Goal: Task Accomplishment & Management: Manage account settings

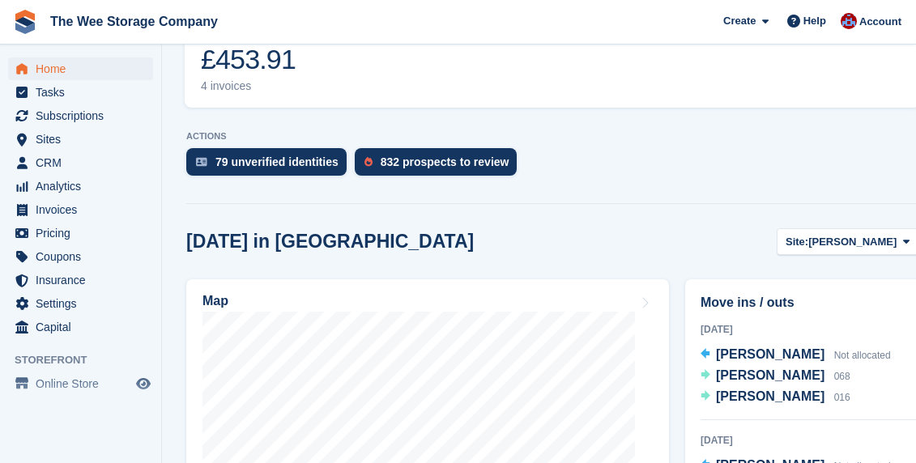
scroll to position [654, 0]
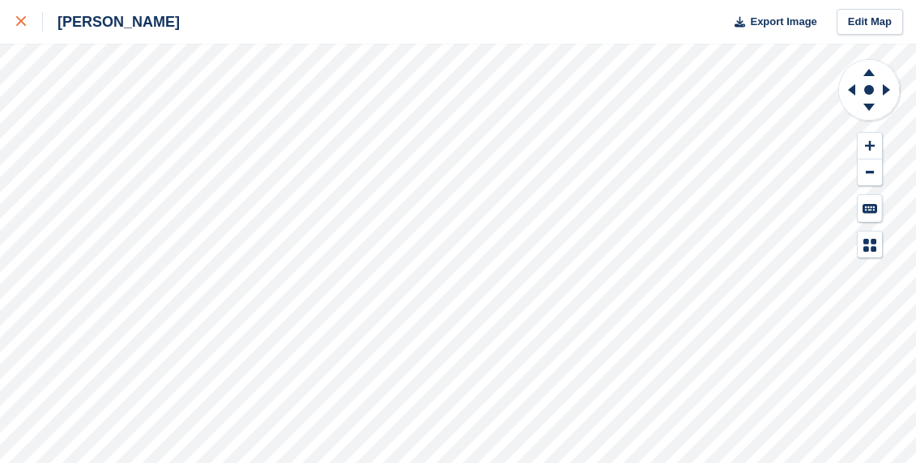
click at [16, 23] on icon at bounding box center [21, 21] width 10 height 10
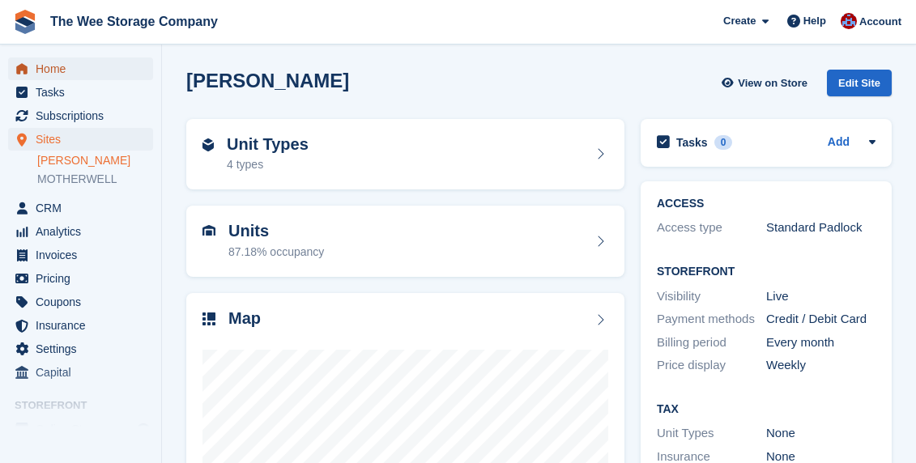
click at [76, 66] on span "Home" at bounding box center [84, 69] width 97 height 23
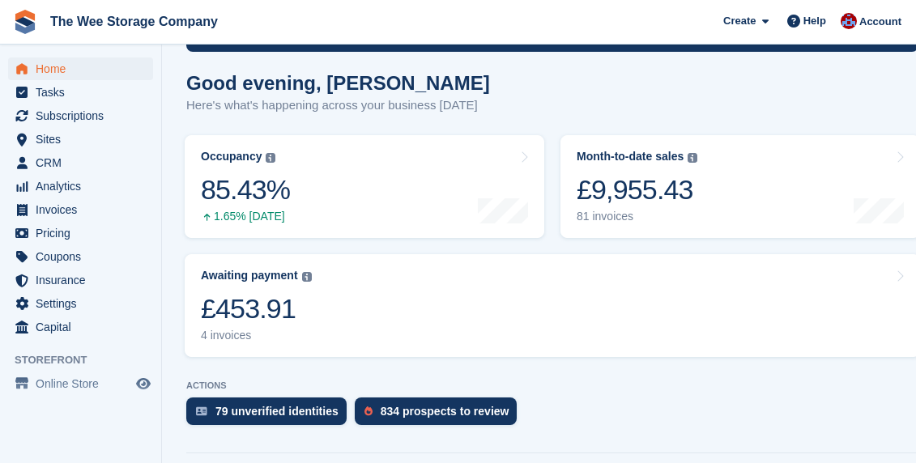
scroll to position [147, 0]
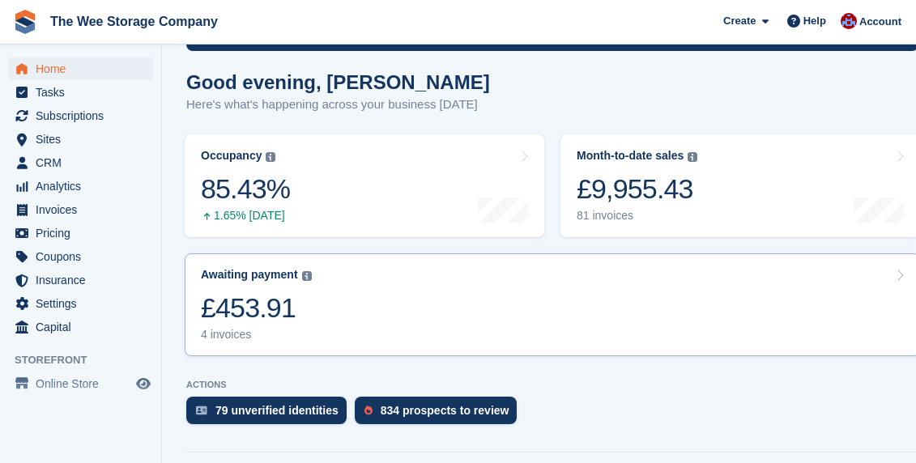
click at [356, 288] on link "Awaiting payment The total outstanding balance on all open invoices. £453.91 4 …" at bounding box center [553, 305] width 736 height 103
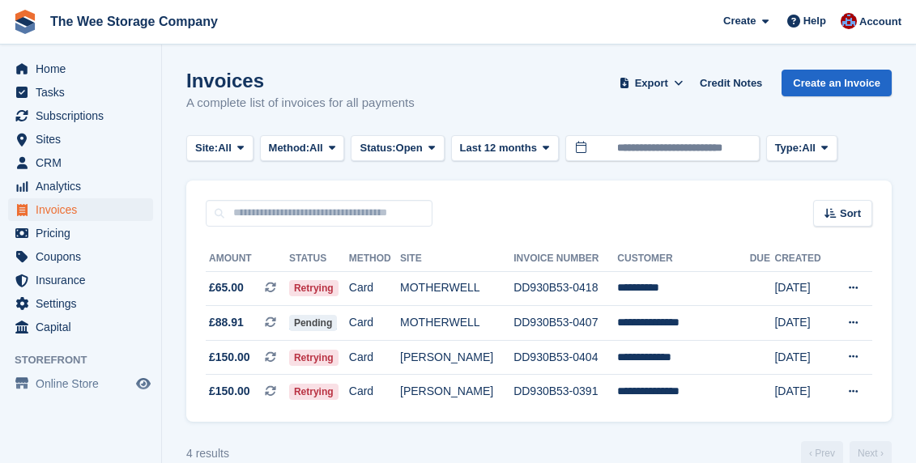
scroll to position [27, 0]
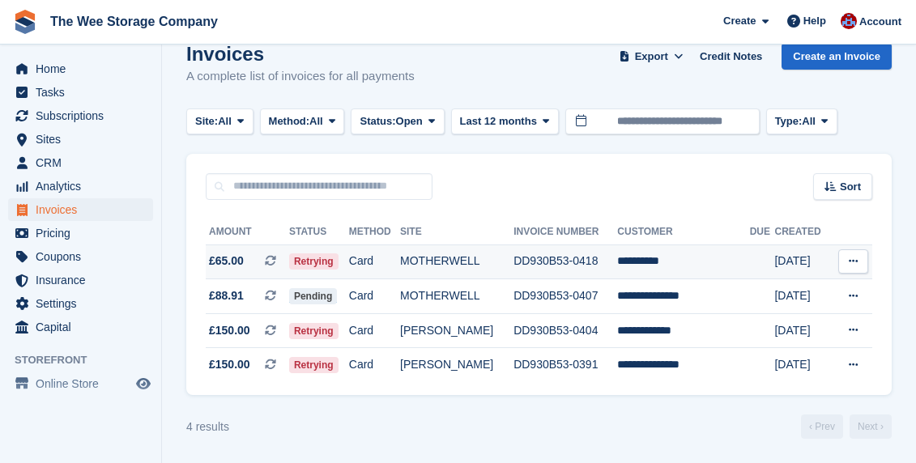
click at [349, 264] on td "Retrying" at bounding box center [319, 262] width 60 height 35
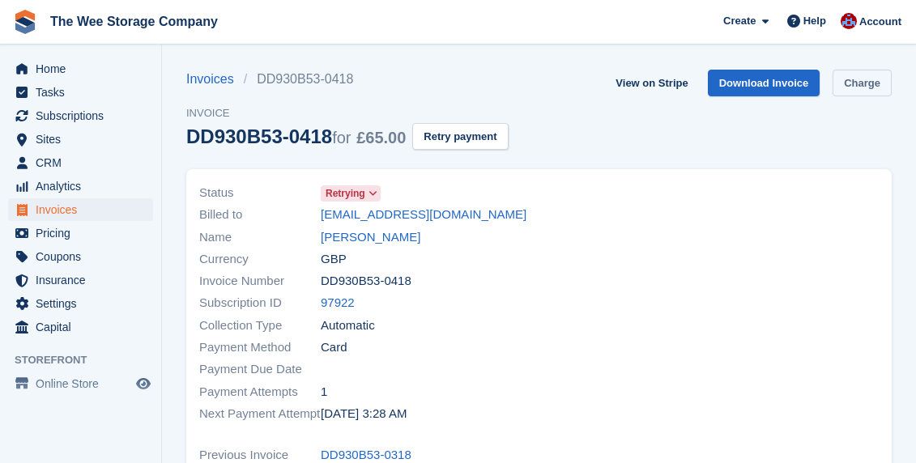
click at [869, 84] on link "Charge" at bounding box center [862, 83] width 59 height 27
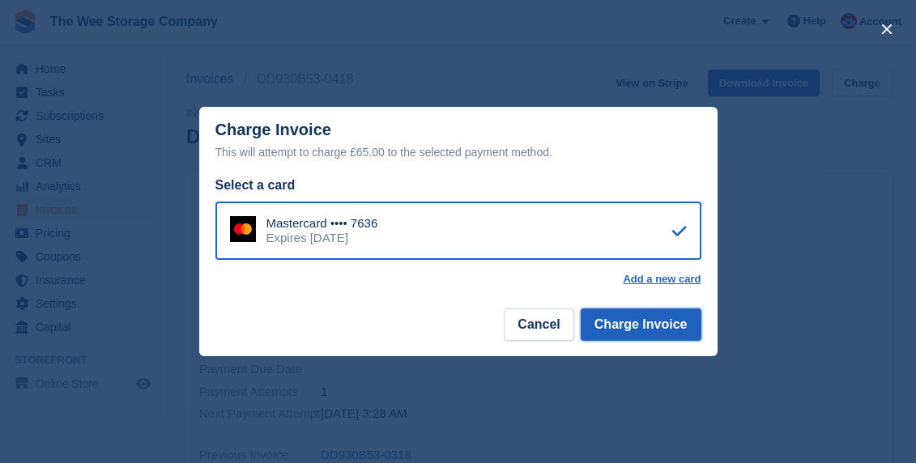
click at [638, 334] on button "Charge Invoice" at bounding box center [641, 325] width 121 height 32
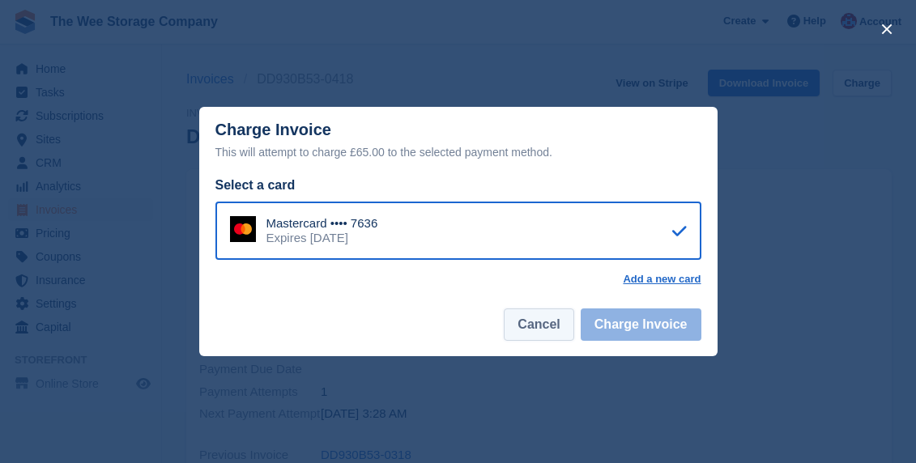
click at [553, 322] on button "Cancel" at bounding box center [539, 325] width 70 height 32
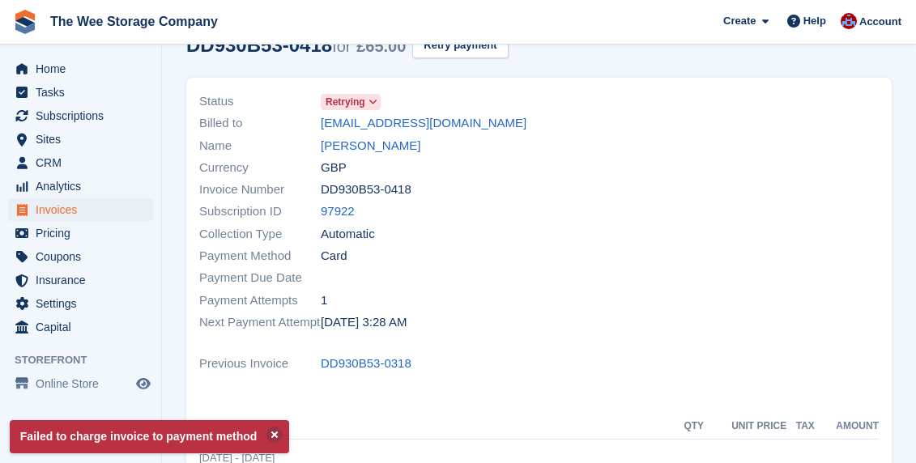
scroll to position [19, 0]
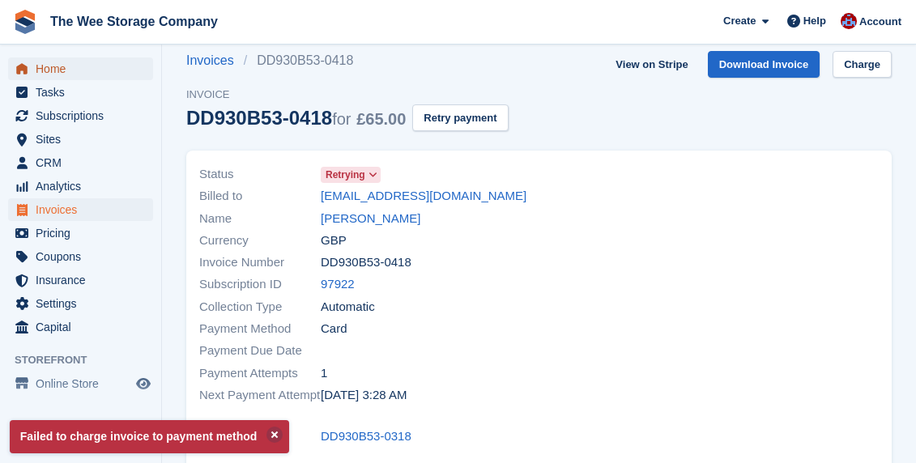
click at [78, 64] on span "Home" at bounding box center [84, 69] width 97 height 23
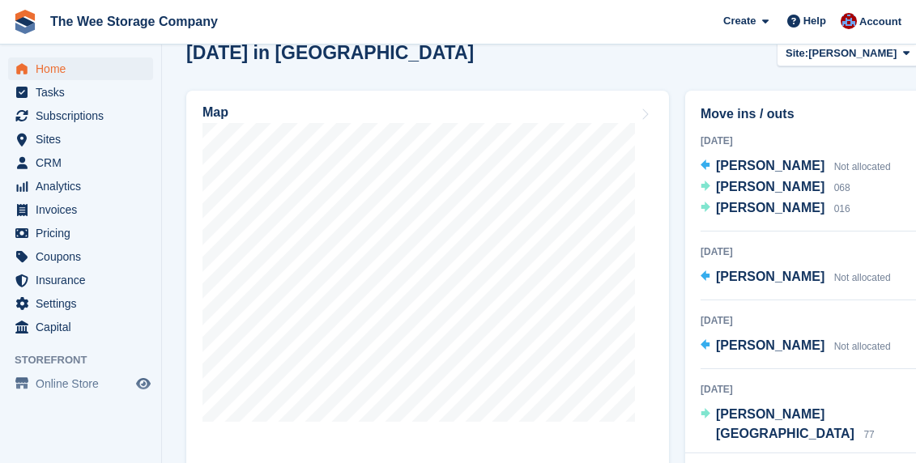
scroll to position [585, 0]
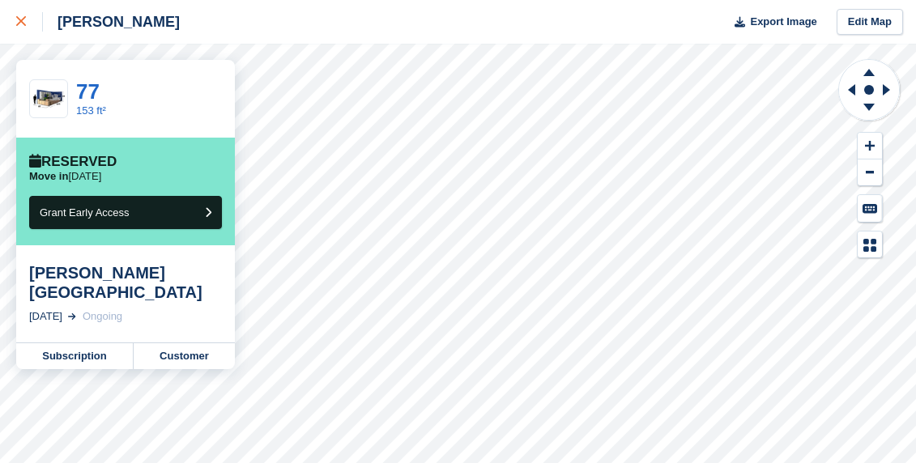
click at [25, 12] on div at bounding box center [29, 21] width 27 height 19
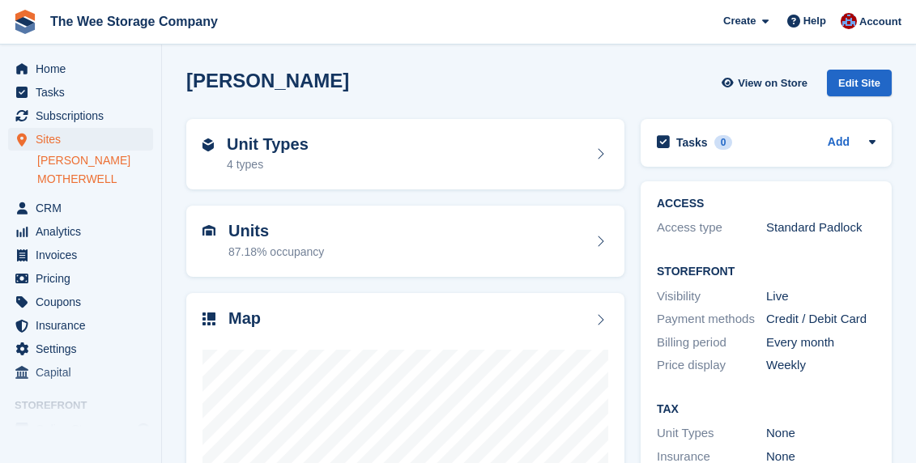
click at [77, 181] on link "MOTHERWELL" at bounding box center [95, 179] width 116 height 15
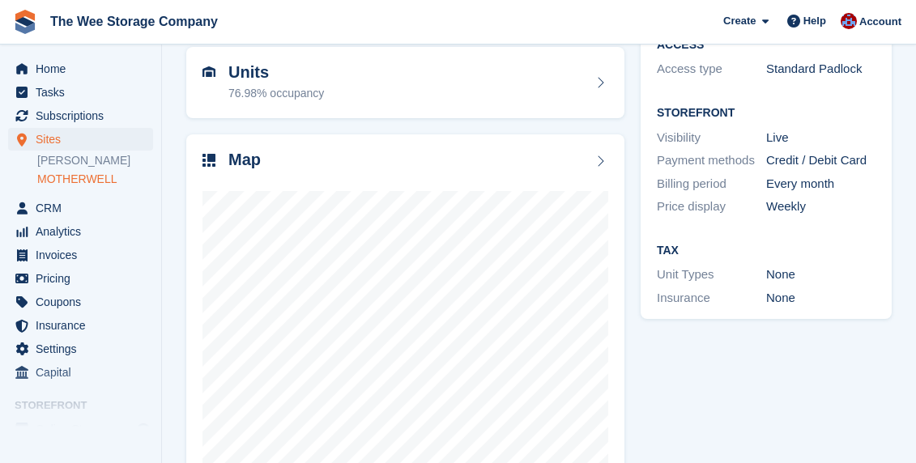
scroll to position [170, 0]
